Goal: Browse casually

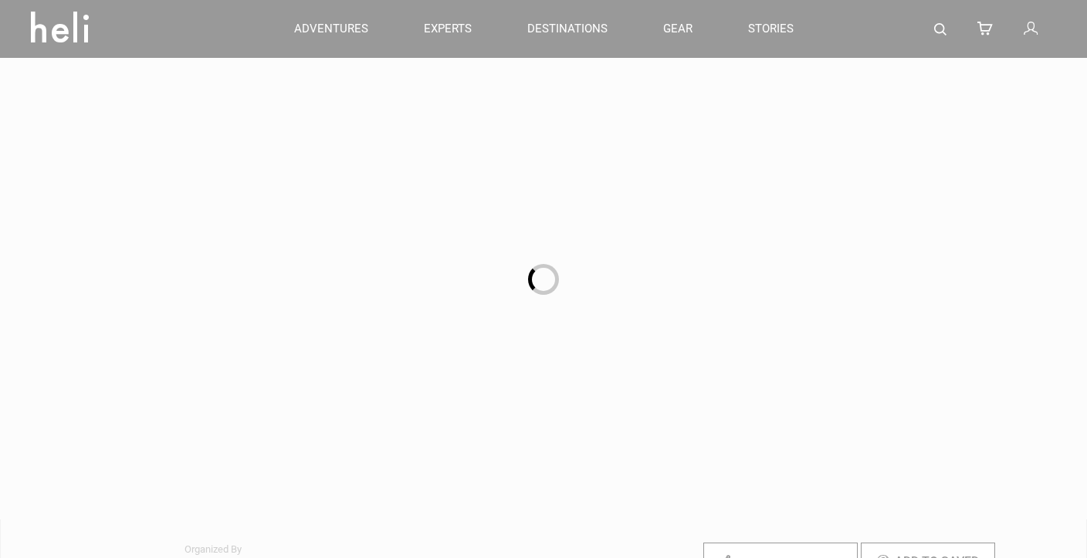
click at [69, 26] on div at bounding box center [543, 279] width 1087 height 558
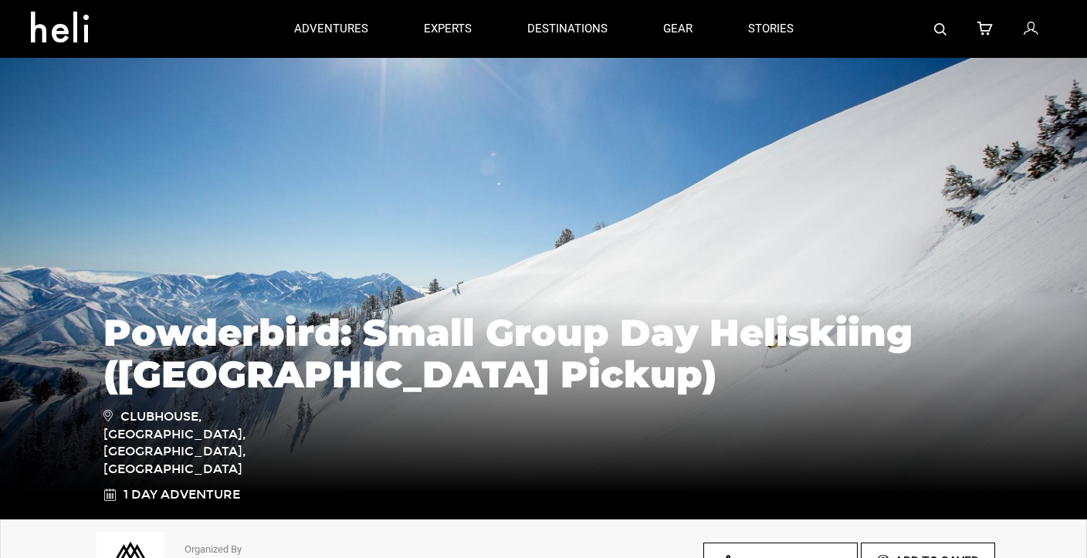
click at [70, 29] on icon at bounding box center [66, 22] width 70 height 25
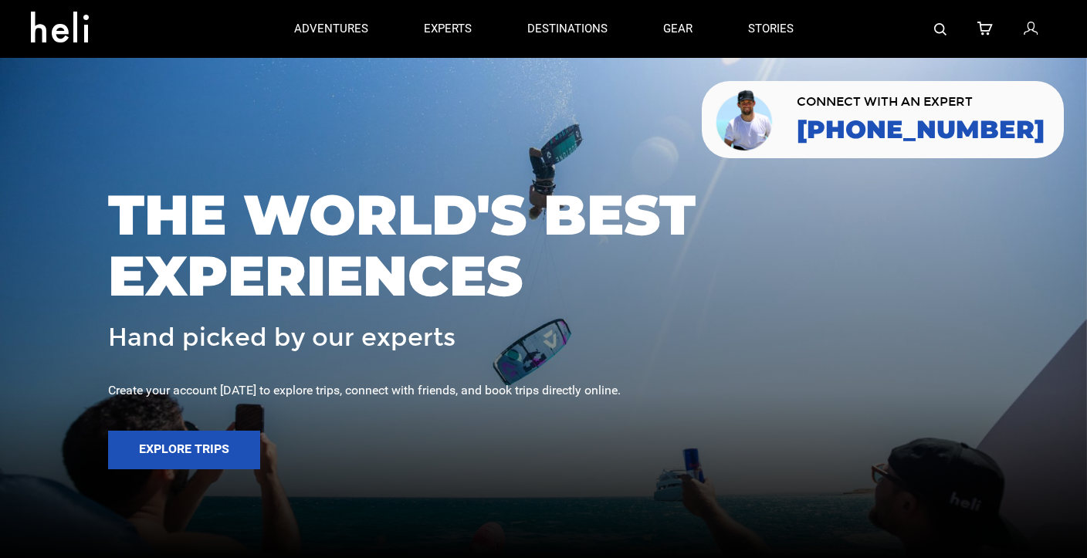
click at [547, 190] on span "THE WORLD'S BEST EXPERIENCES" at bounding box center [543, 246] width 871 height 122
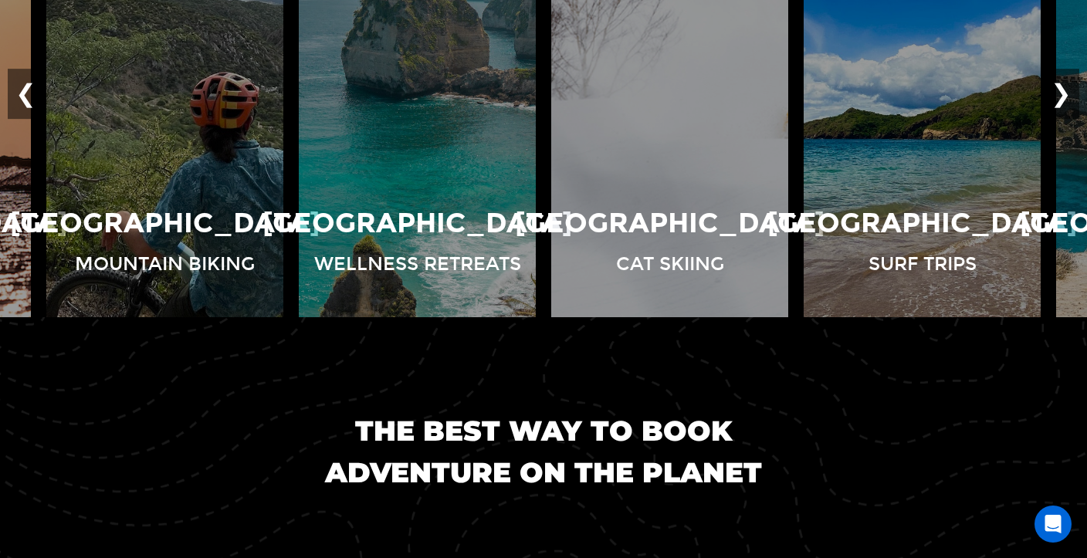
scroll to position [1287, 0]
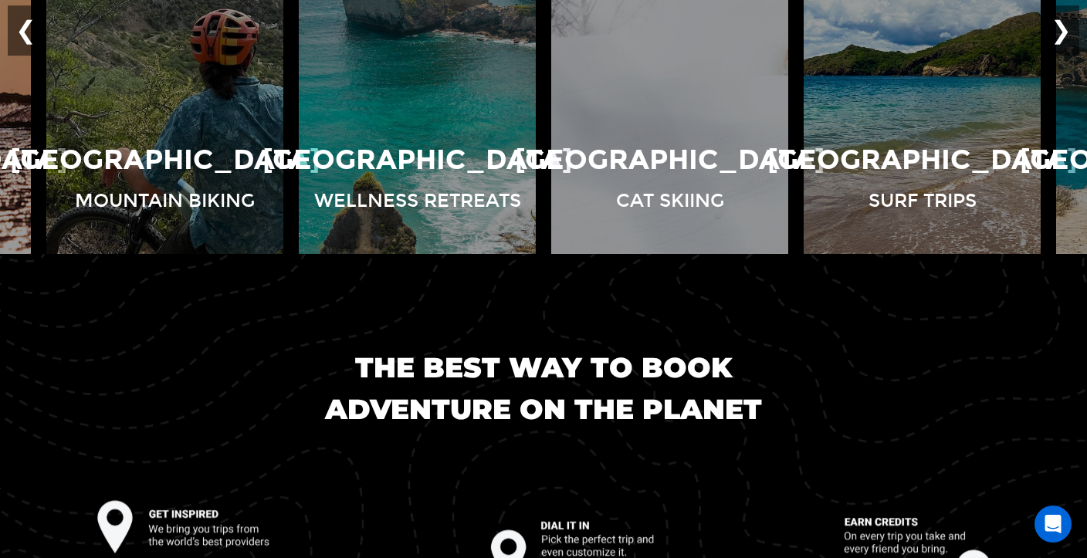
click at [415, 302] on div "The best way to book adventure on the planet" at bounding box center [543, 545] width 1087 height 582
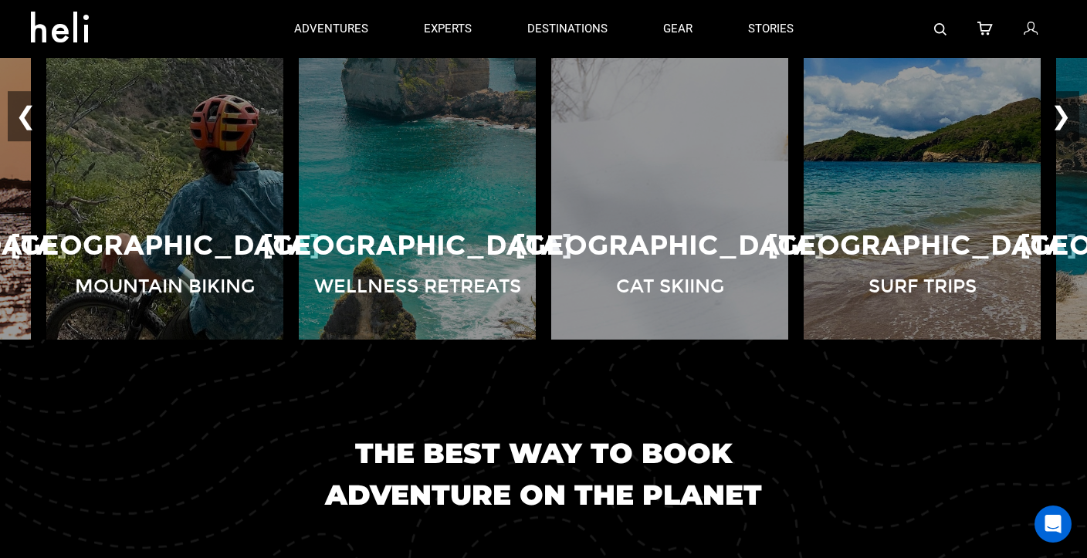
scroll to position [1193, 0]
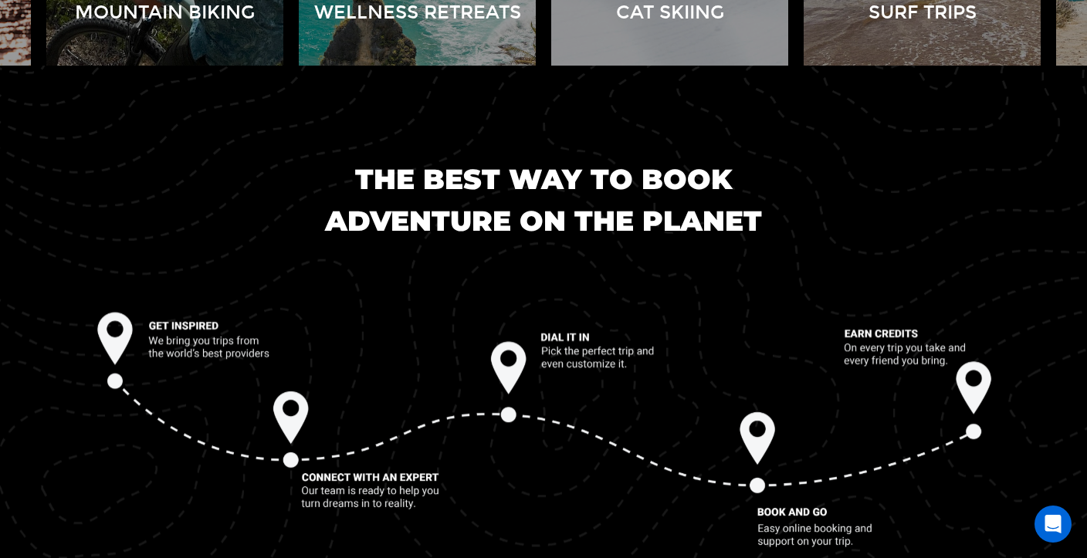
scroll to position [1534, 0]
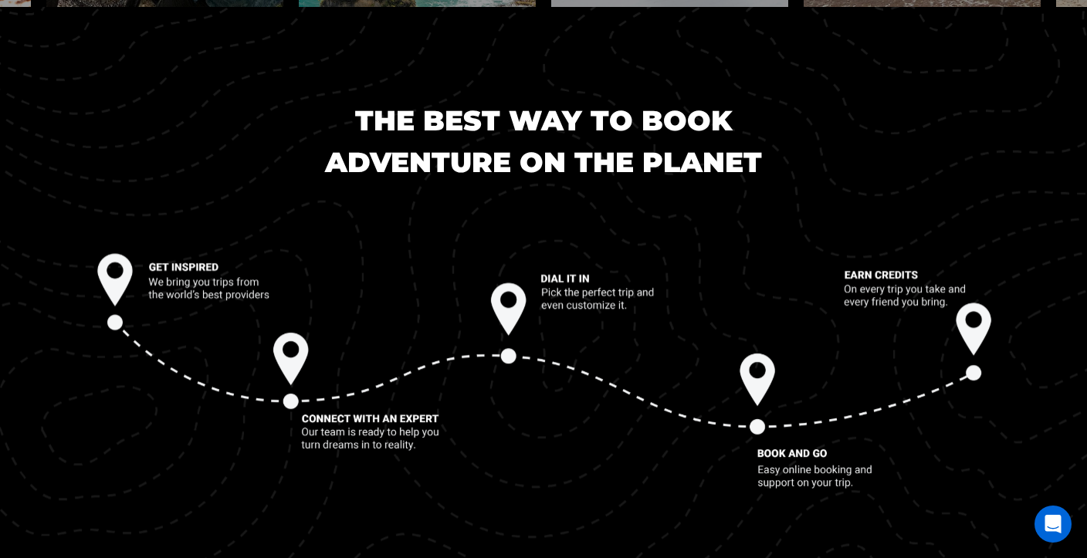
click at [545, 198] on div "The best way to book adventure on the planet" at bounding box center [543, 298] width 1087 height 582
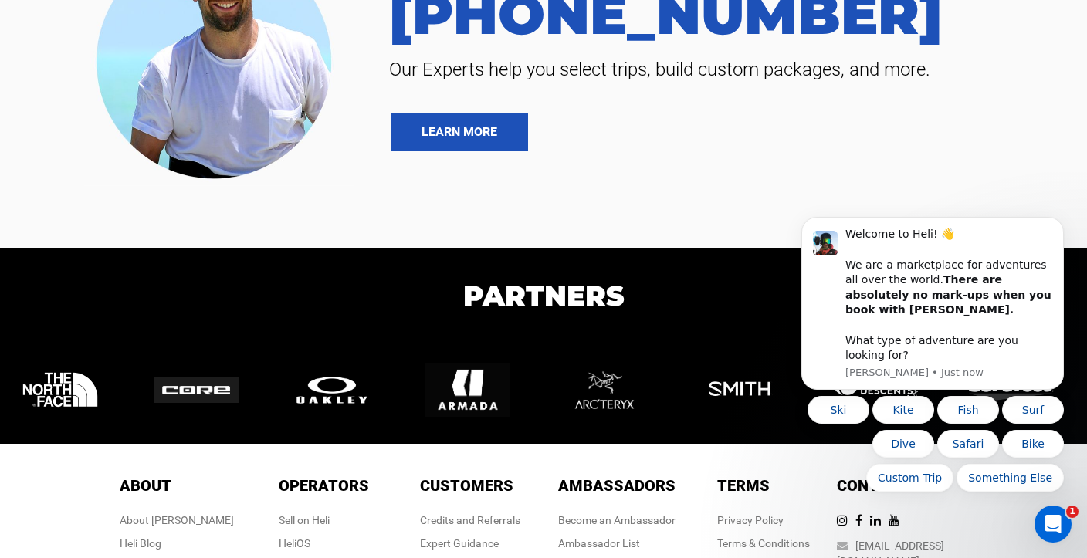
scroll to position [3373, 0]
